Goal: Contribute content: Add original content to the website for others to see

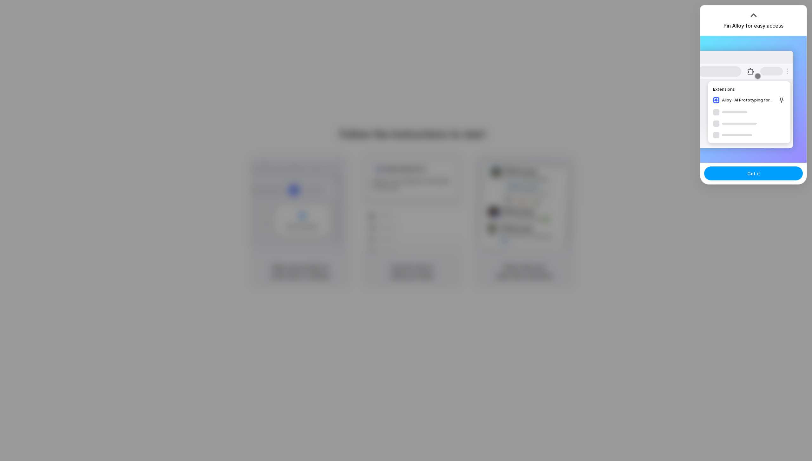
click at [757, 175] on span "Got it" at bounding box center [753, 173] width 13 height 7
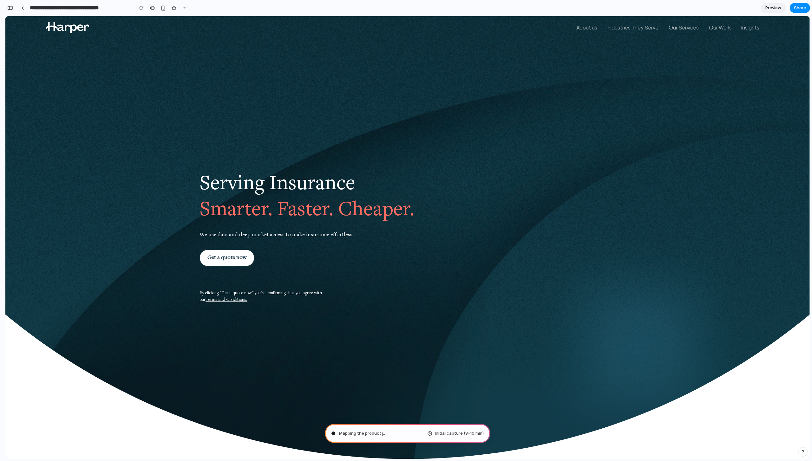
type input "**********"
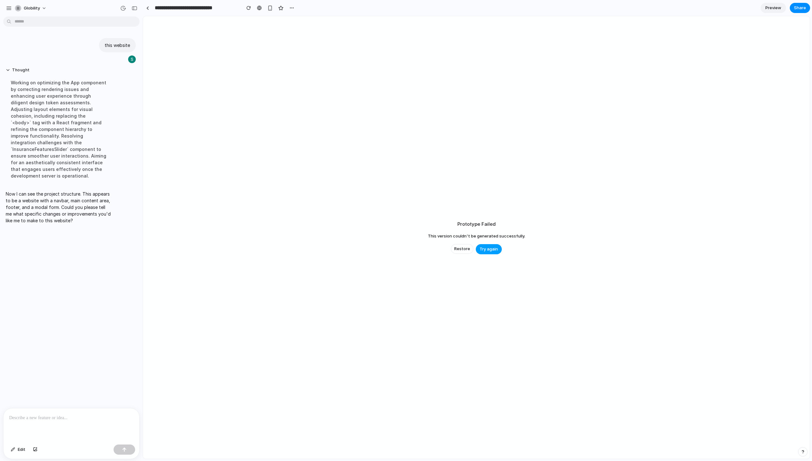
click at [484, 247] on span "Try again" at bounding box center [488, 249] width 18 height 6
click at [484, 249] on span "Try again" at bounding box center [488, 249] width 18 height 6
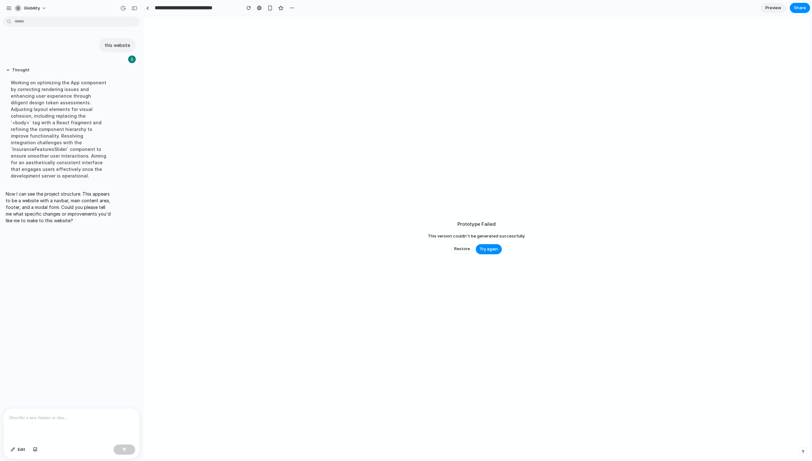
click at [74, 430] on div at bounding box center [71, 425] width 136 height 34
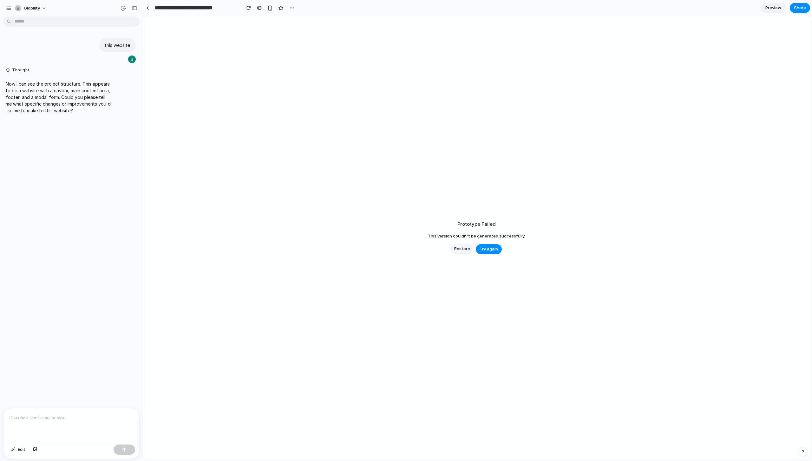
click at [462, 247] on span "Restore" at bounding box center [462, 249] width 16 height 6
click at [477, 249] on span "Try again" at bounding box center [476, 249] width 18 height 6
click at [482, 251] on span "Try again" at bounding box center [488, 249] width 18 height 6
click at [148, 7] on div at bounding box center [147, 7] width 3 height 3
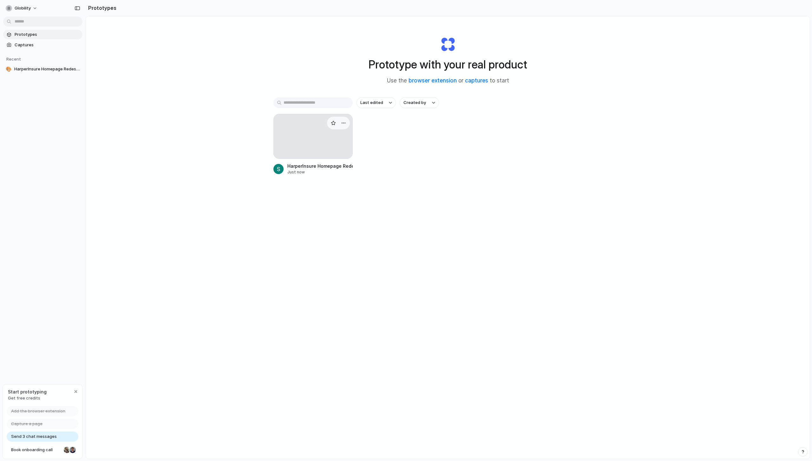
click at [341, 160] on link "HarperInsure Homepage Redesign Just now" at bounding box center [312, 144] width 79 height 61
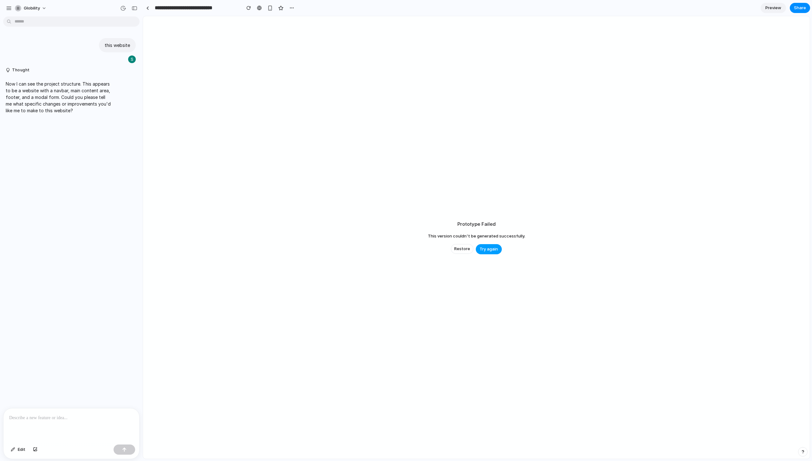
click at [488, 249] on span "Try again" at bounding box center [488, 249] width 18 height 6
click at [487, 246] on span "Try again" at bounding box center [488, 249] width 18 height 6
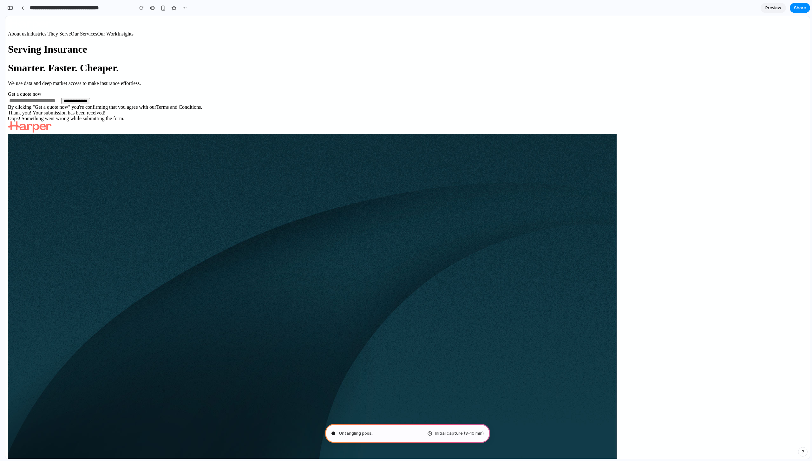
type input "**********"
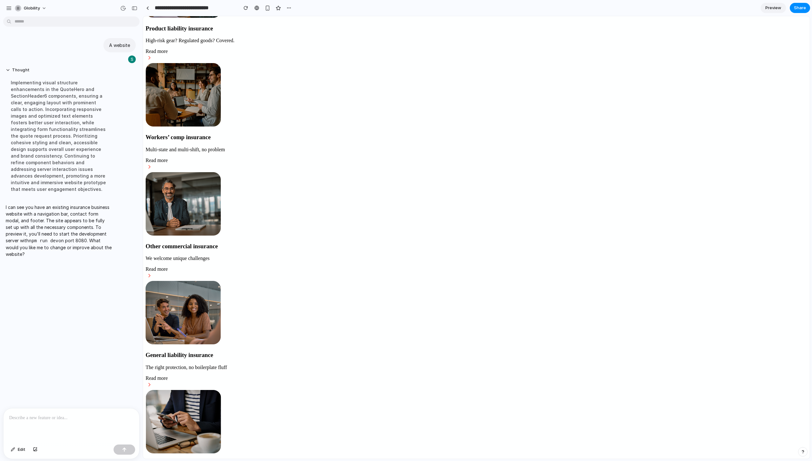
scroll to position [906, 0]
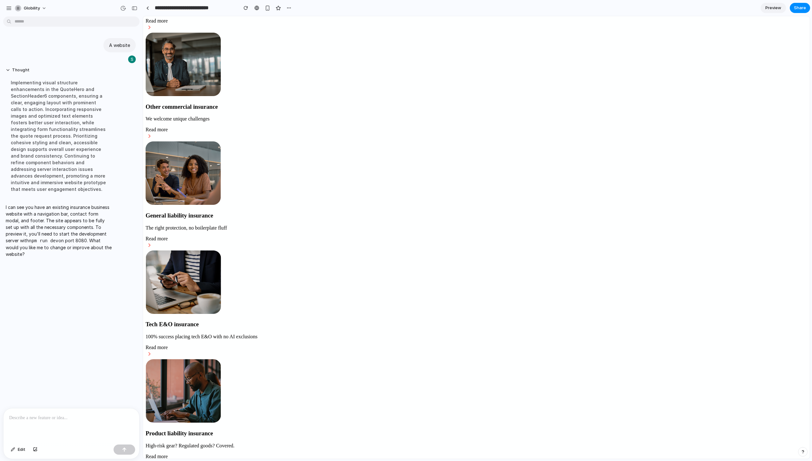
drag, startPoint x: 597, startPoint y: 128, endPoint x: 594, endPoint y: 139, distance: 11.4
drag, startPoint x: 531, startPoint y: 86, endPoint x: 522, endPoint y: 91, distance: 10.2
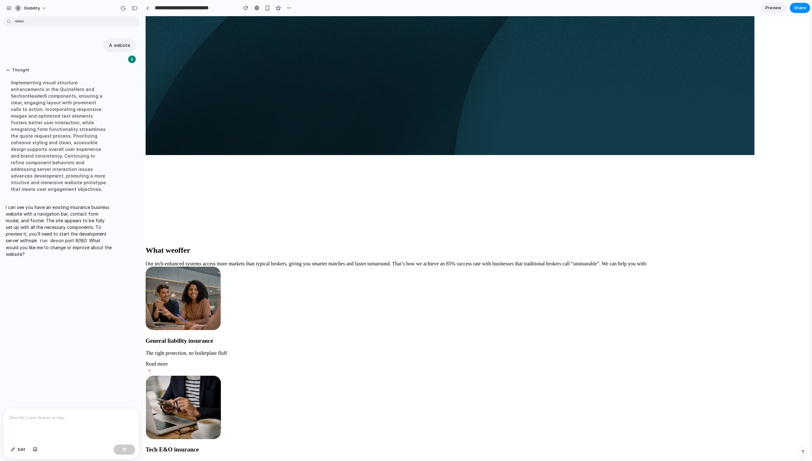
scroll to position [0, 0]
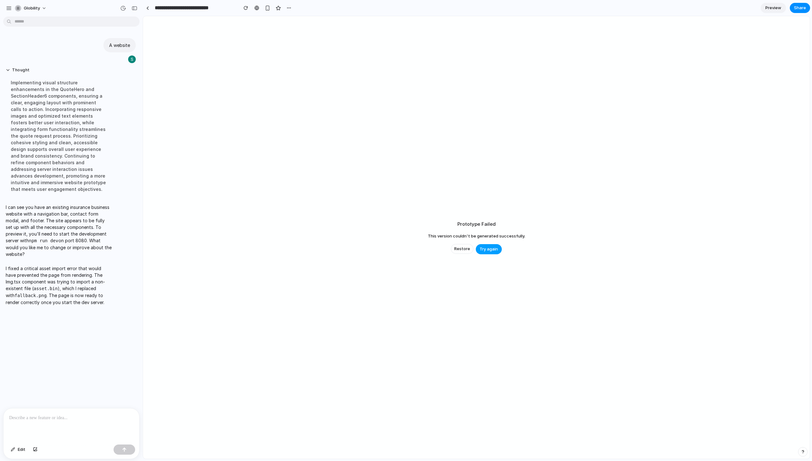
click at [487, 248] on span "Try again" at bounding box center [488, 249] width 18 height 6
click at [485, 250] on span "Try again" at bounding box center [488, 249] width 18 height 6
click at [147, 5] on link at bounding box center [148, 8] width 10 height 10
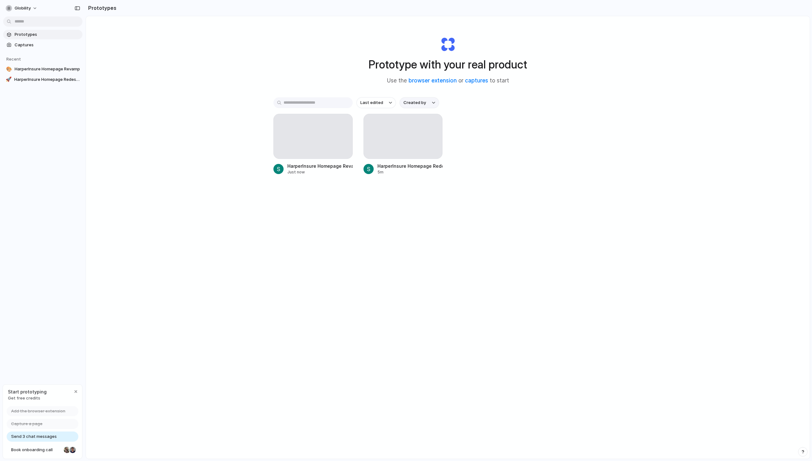
click at [417, 106] on button "Created by" at bounding box center [418, 102] width 39 height 11
